Goal: Find specific page/section: Find specific page/section

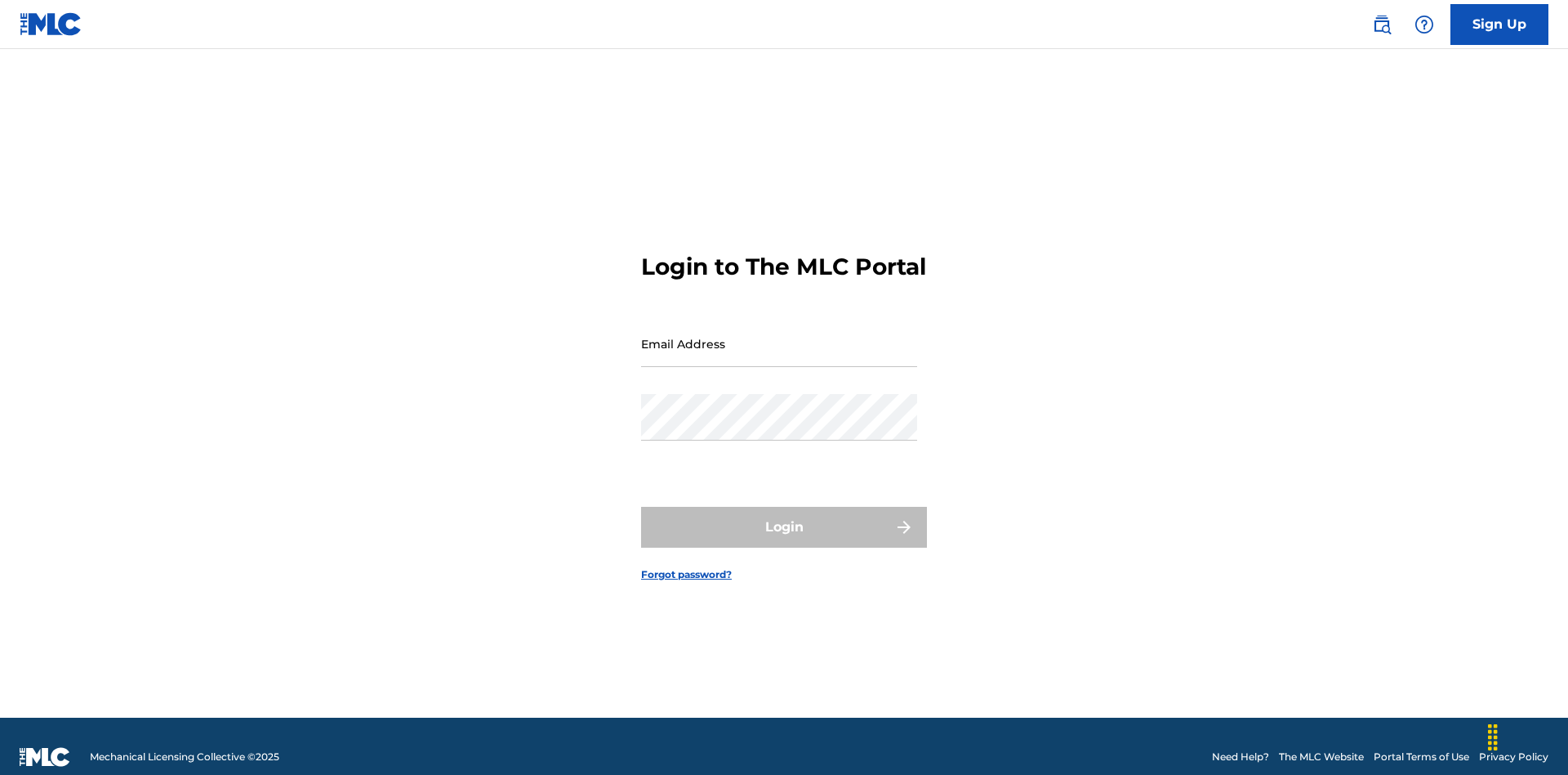
scroll to position [22, 0]
click at [779, 336] on input "Email Address" at bounding box center [778, 343] width 276 height 47
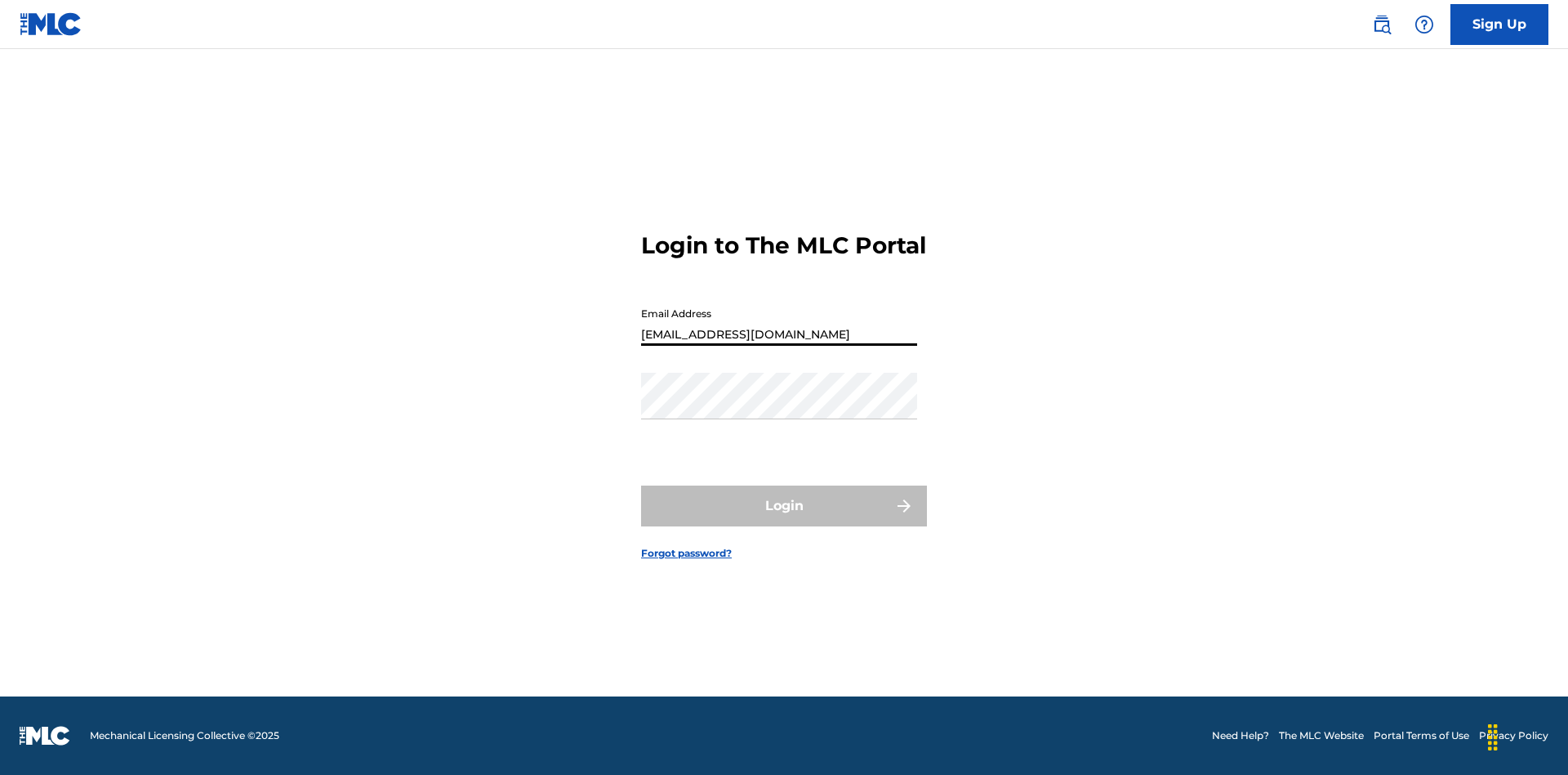
type input "[EMAIL_ADDRESS][DOMAIN_NAME]"
click at [784, 520] on button "Login" at bounding box center [784, 505] width 286 height 40
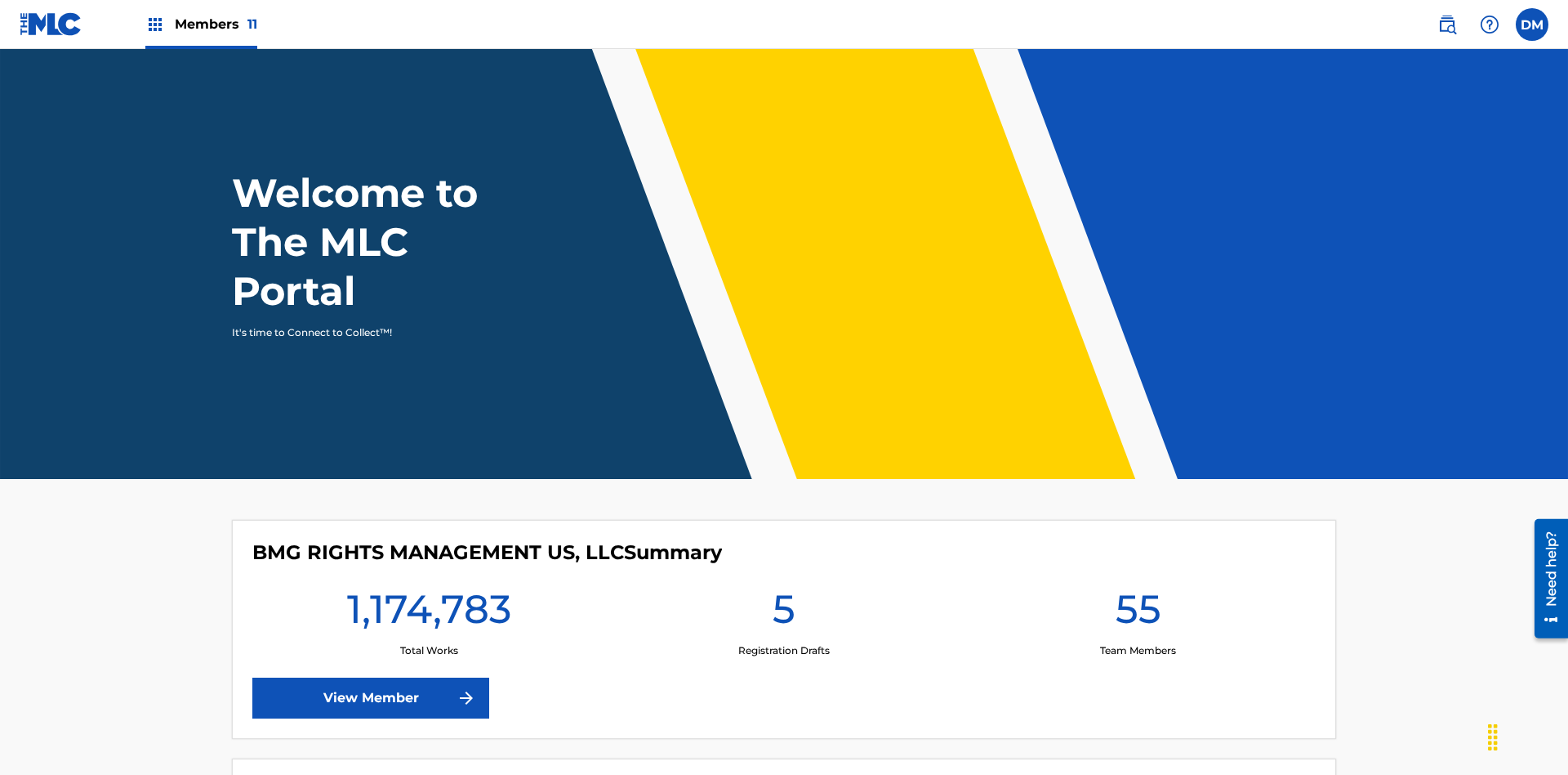
click at [201, 23] on span "Members 11" at bounding box center [217, 23] width 83 height 19
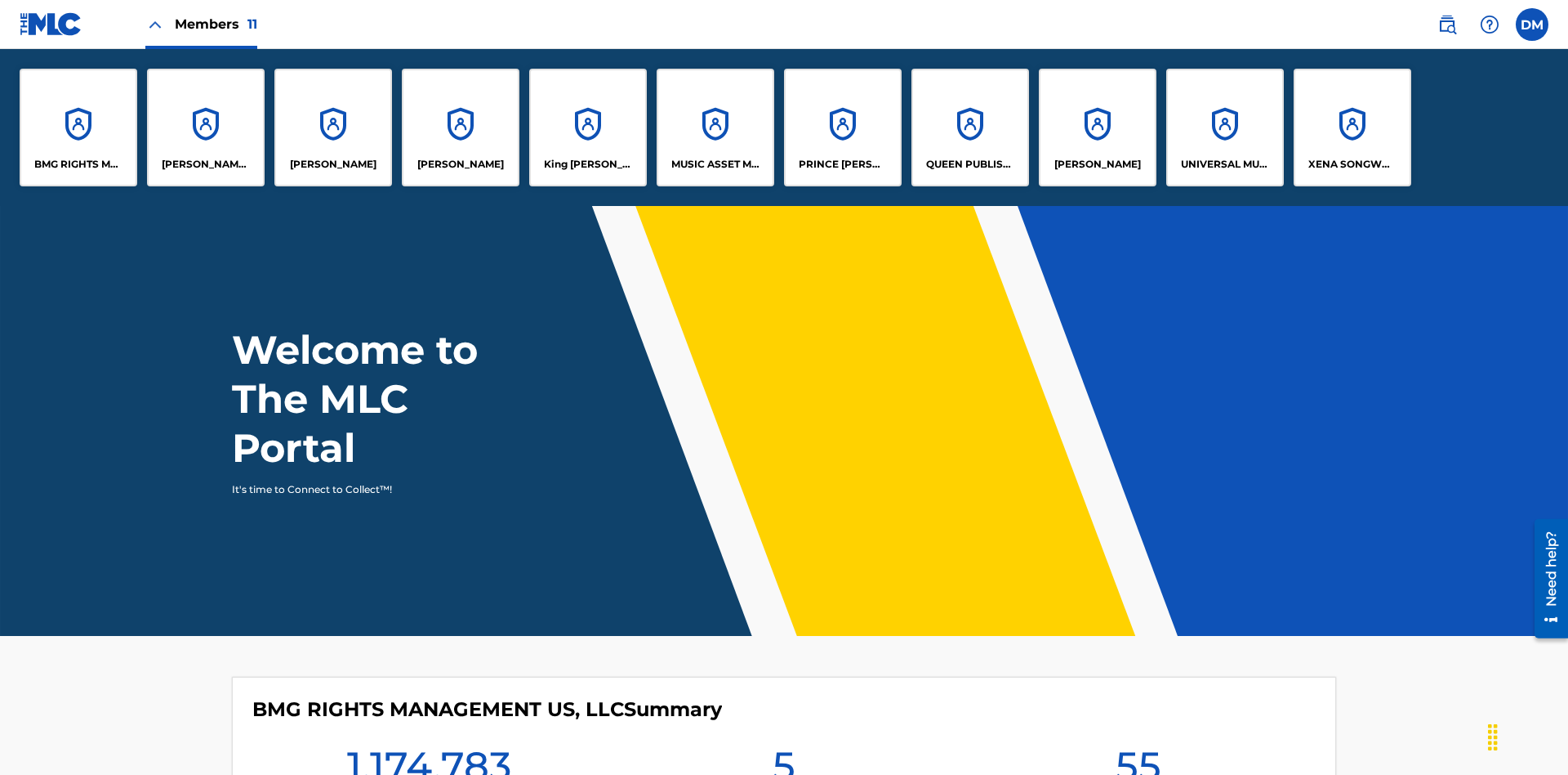
click at [461, 165] on p "EYAMA MCSINGER" at bounding box center [460, 165] width 86 height 14
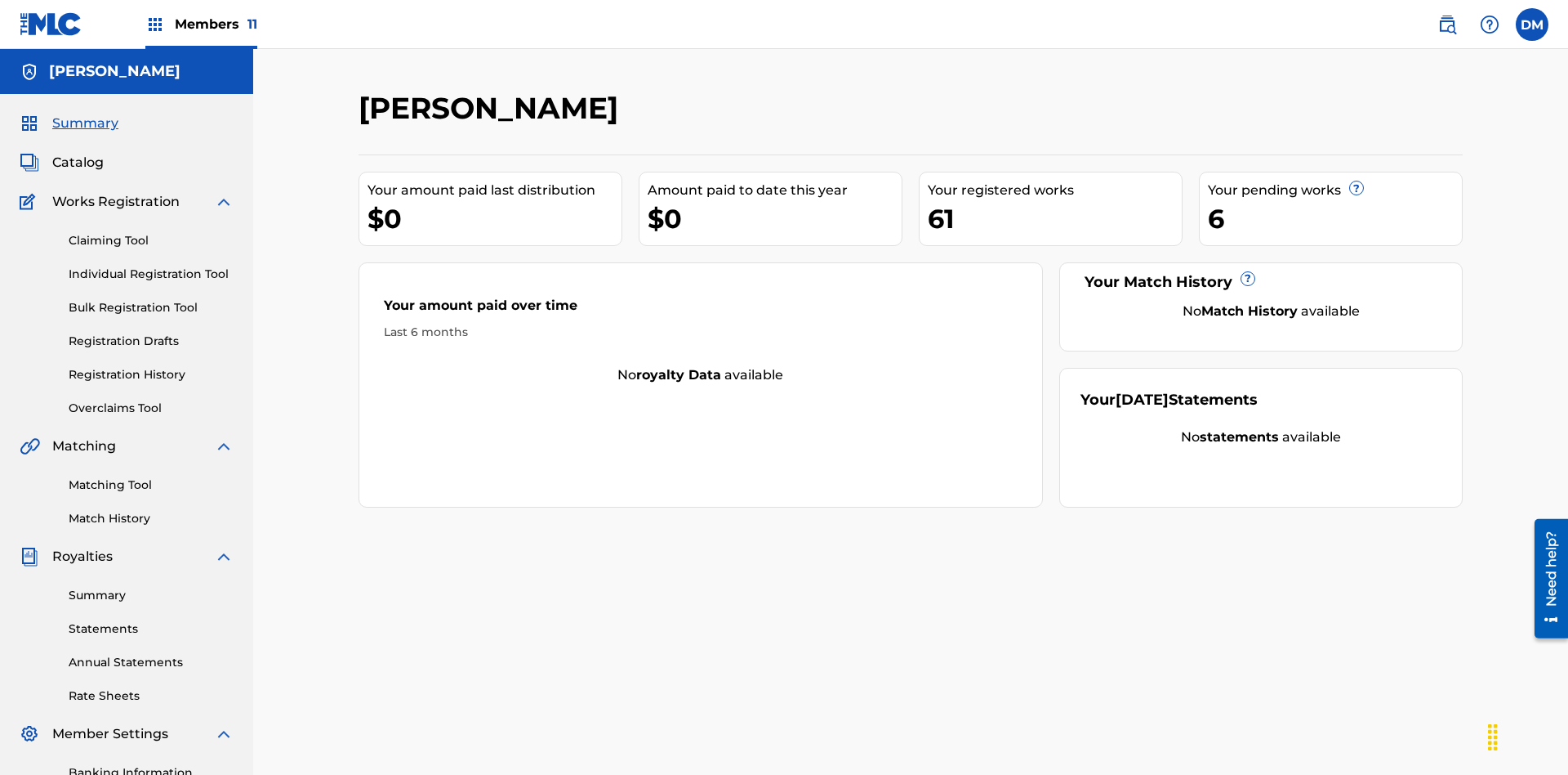
click at [151, 399] on link "Overclaims Tool" at bounding box center [151, 407] width 165 height 17
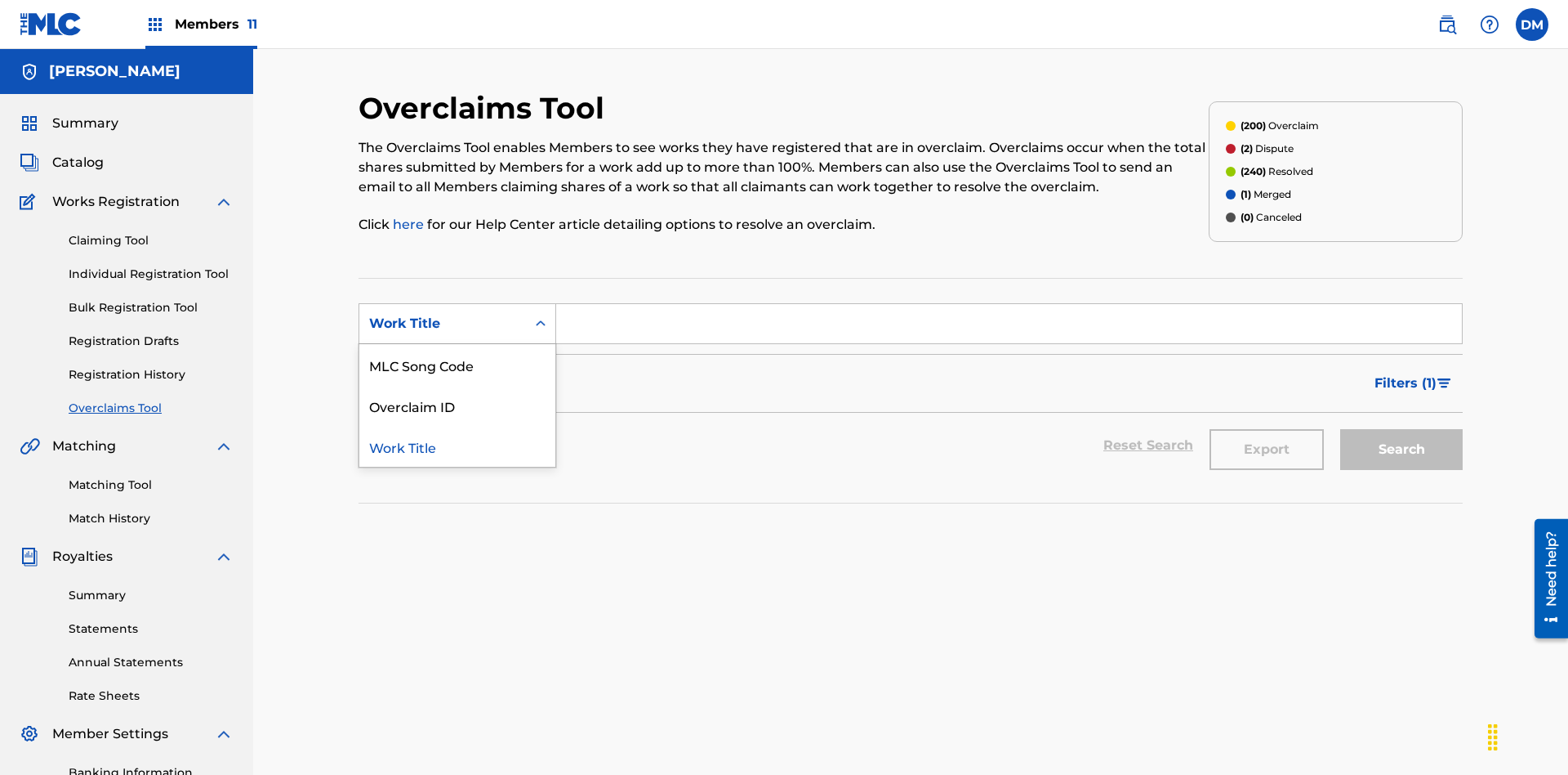
click at [457, 385] on div "Overclaim ID" at bounding box center [457, 405] width 196 height 40
